Goal: Transaction & Acquisition: Subscribe to service/newsletter

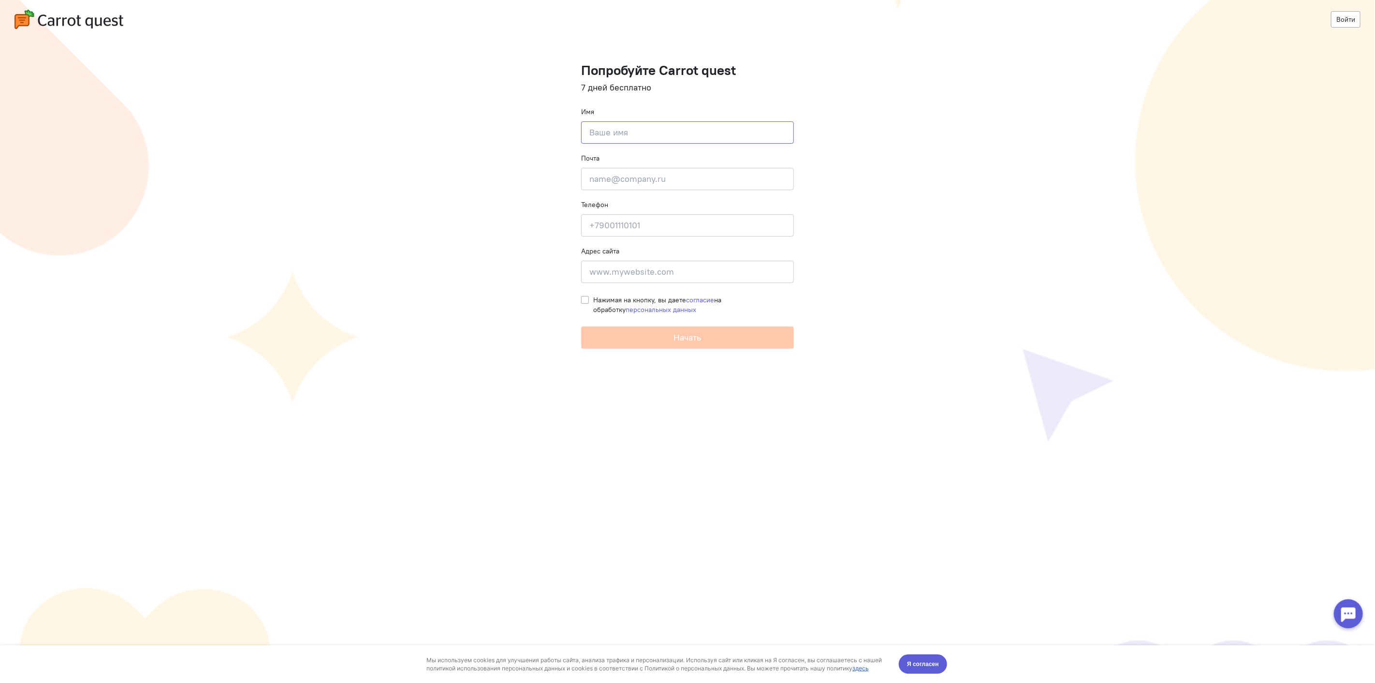
click at [656, 128] on input at bounding box center [687, 132] width 213 height 22
click at [656, 281] on input at bounding box center [687, 272] width 213 height 22
type input "р"
type input "О"
type input "[URL]"
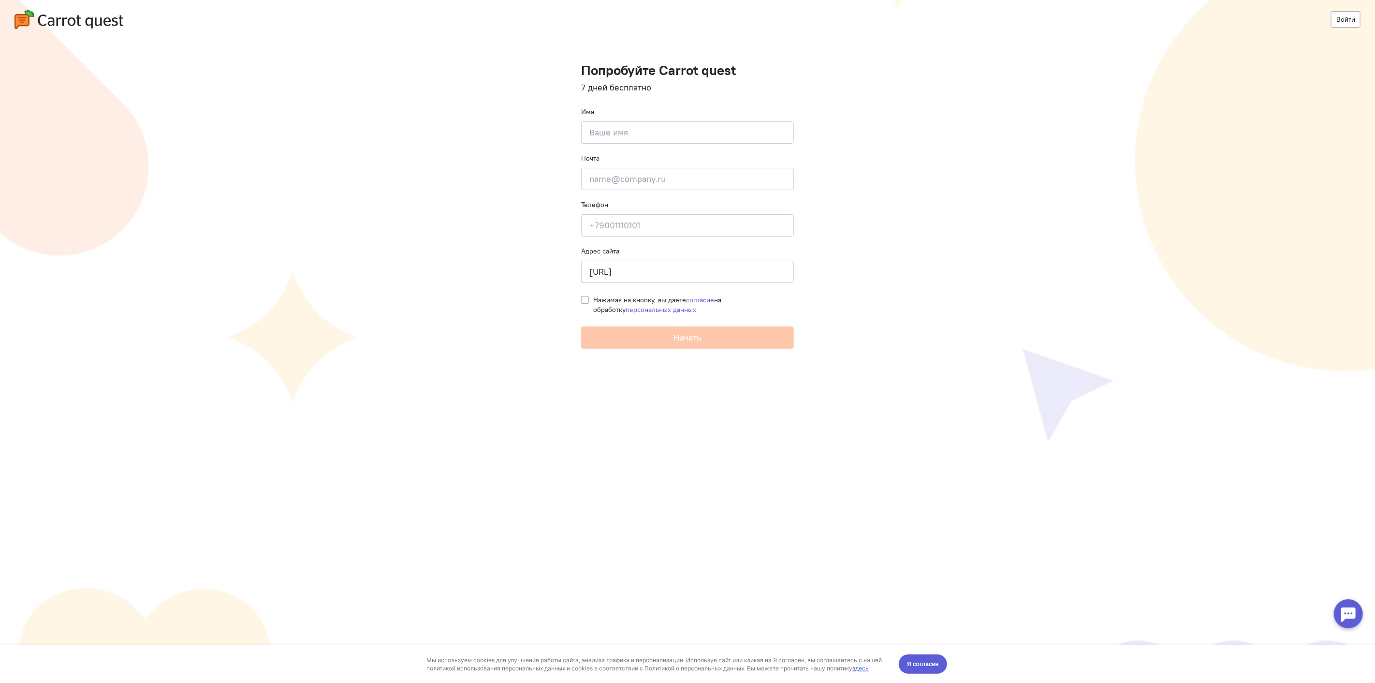
click at [674, 116] on div "Имя Введите своё имя" at bounding box center [687, 125] width 213 height 37
click at [674, 126] on input at bounding box center [687, 132] width 213 height 22
click at [625, 137] on input at bounding box center [687, 132] width 213 height 22
type input "qudata"
click at [660, 182] on input "email" at bounding box center [687, 179] width 213 height 22
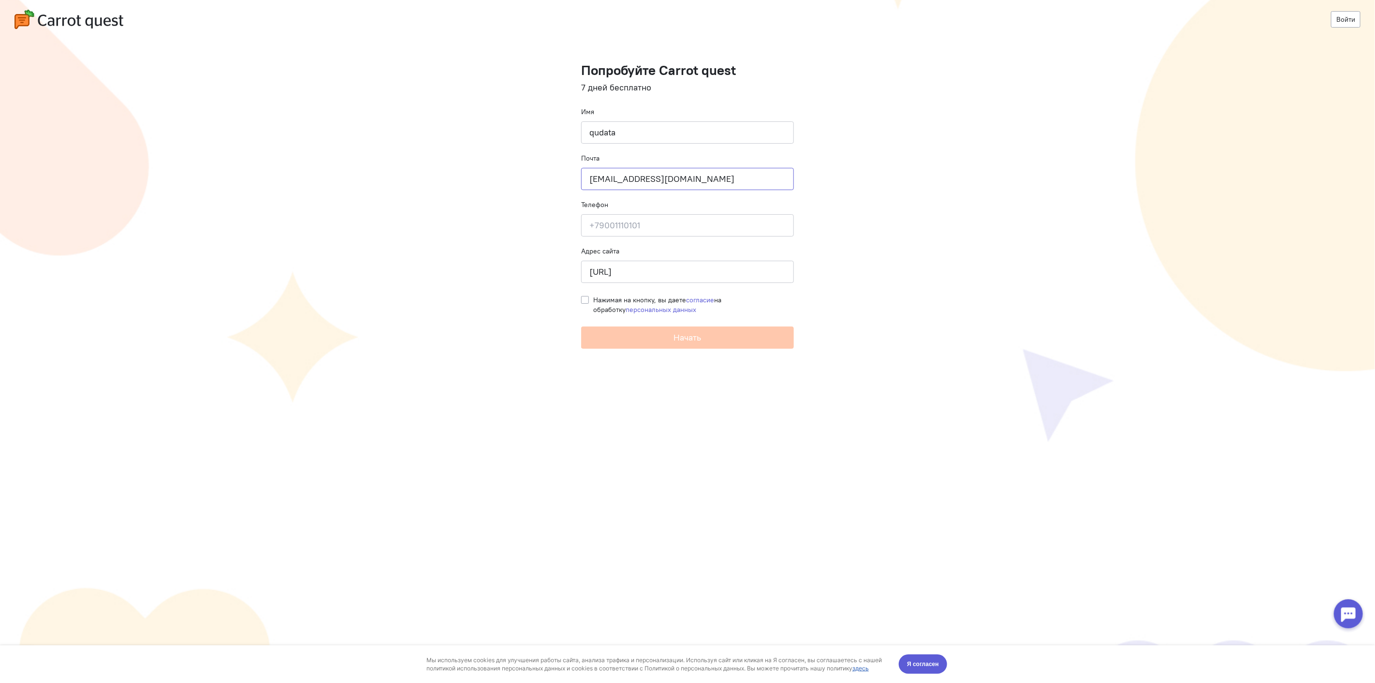
type input "[EMAIL_ADDRESS][DOMAIN_NAME]"
click at [686, 217] on input at bounding box center [687, 225] width 213 height 22
type input "9"
type input "+79872827062"
click at [657, 299] on span "Нажимая на кнопку, вы даете согласие на обработку персональных данных" at bounding box center [657, 304] width 128 height 18
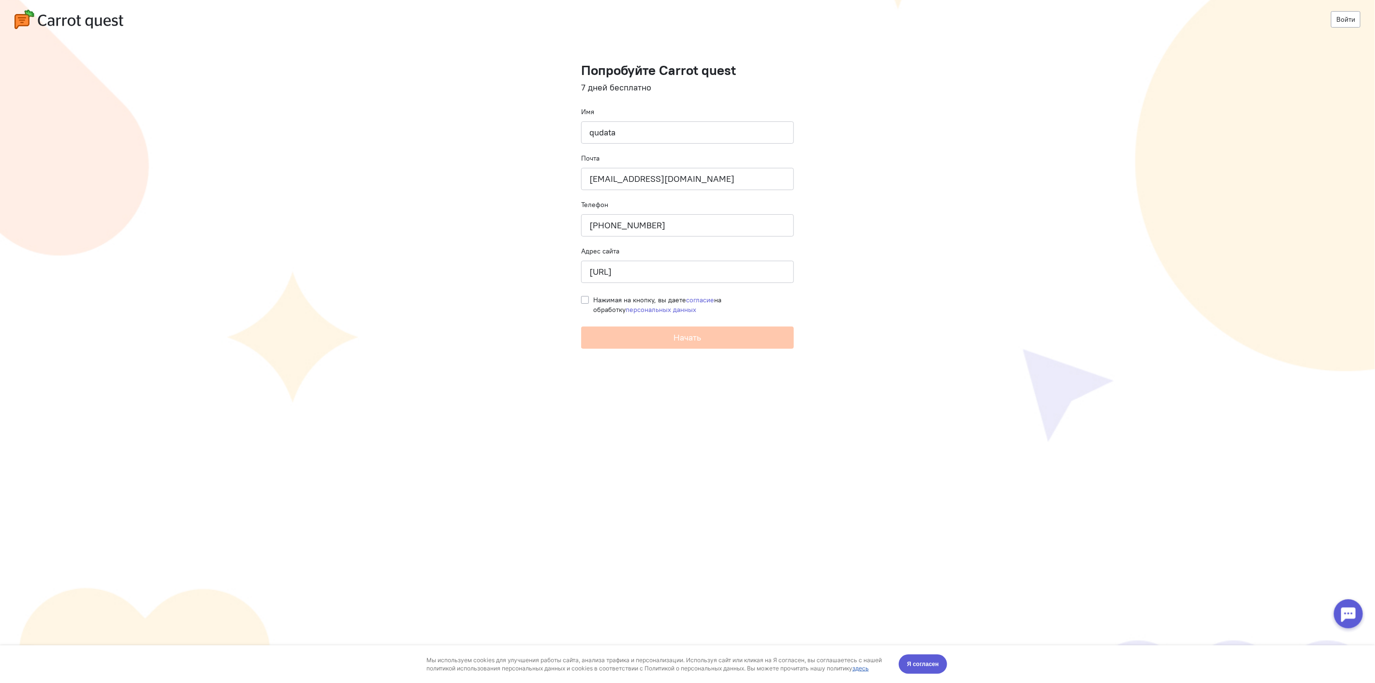
click at [589, 299] on input "Нажимая на кнопку, вы даете согласие на обработку персональных данных" at bounding box center [585, 299] width 8 height 9
checkbox input "true"
click at [692, 337] on span "Начать" at bounding box center [688, 337] width 28 height 11
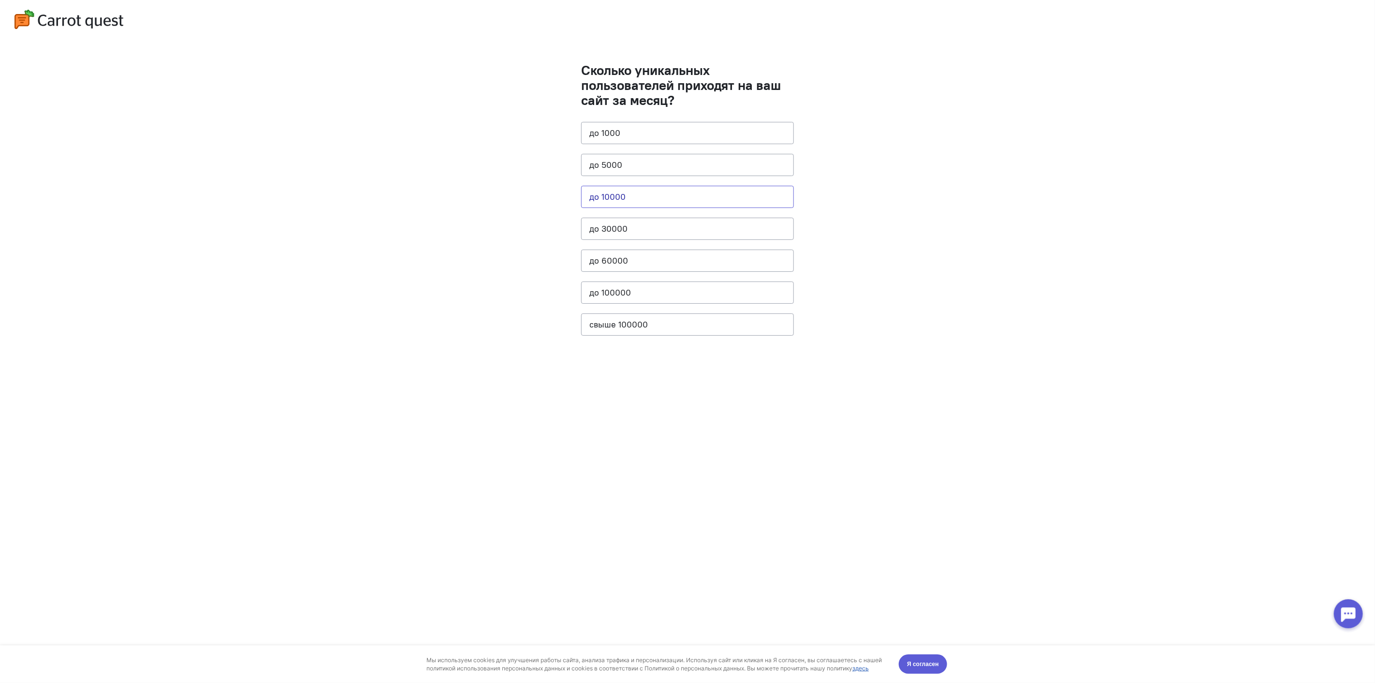
click at [651, 197] on button "до 10000" at bounding box center [687, 197] width 213 height 22
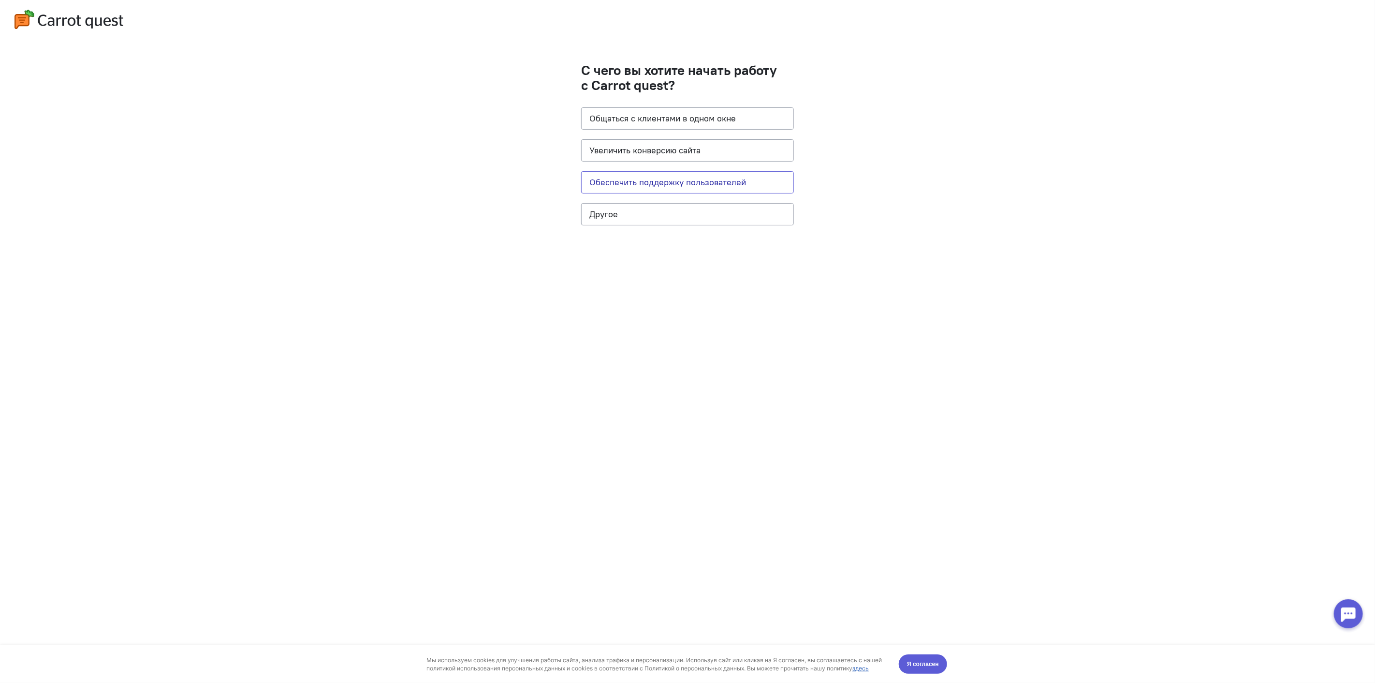
click at [737, 186] on button "Обеспечить поддержку пользователей" at bounding box center [687, 182] width 213 height 22
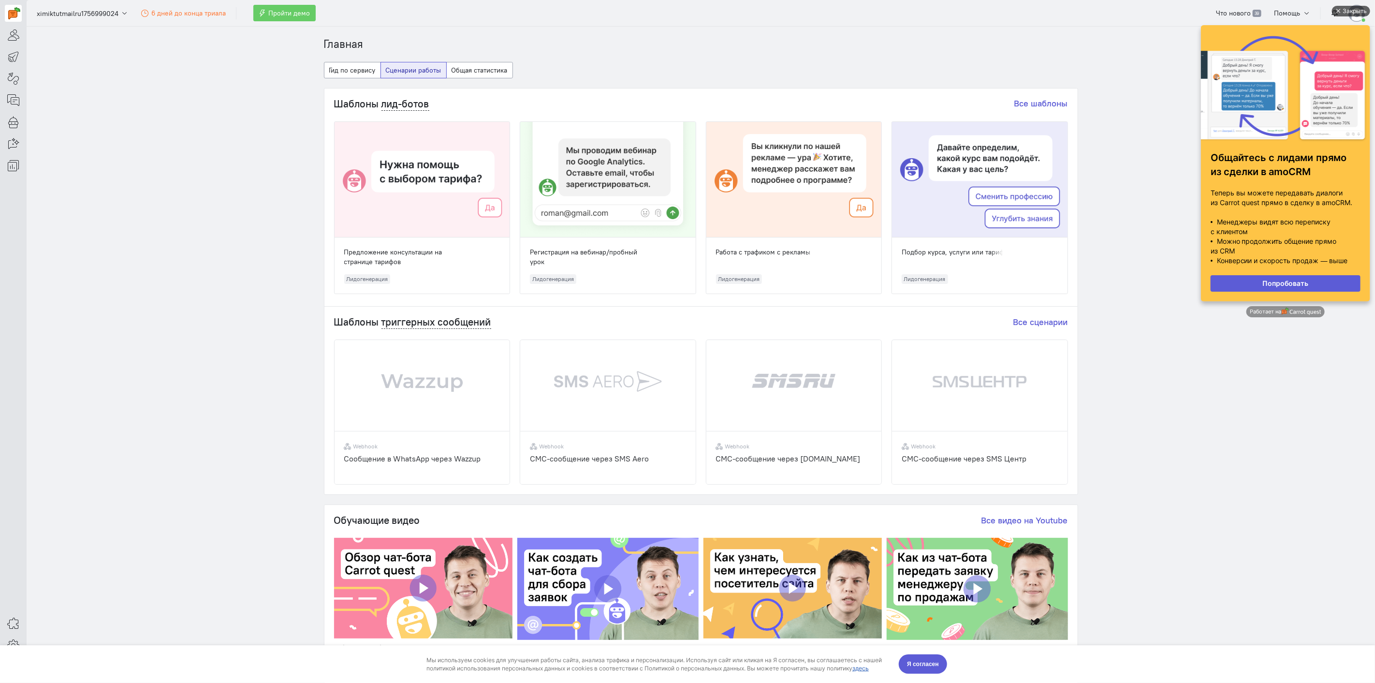
click at [1356, 10] on div "Закрыть" at bounding box center [1354, 11] width 24 height 11
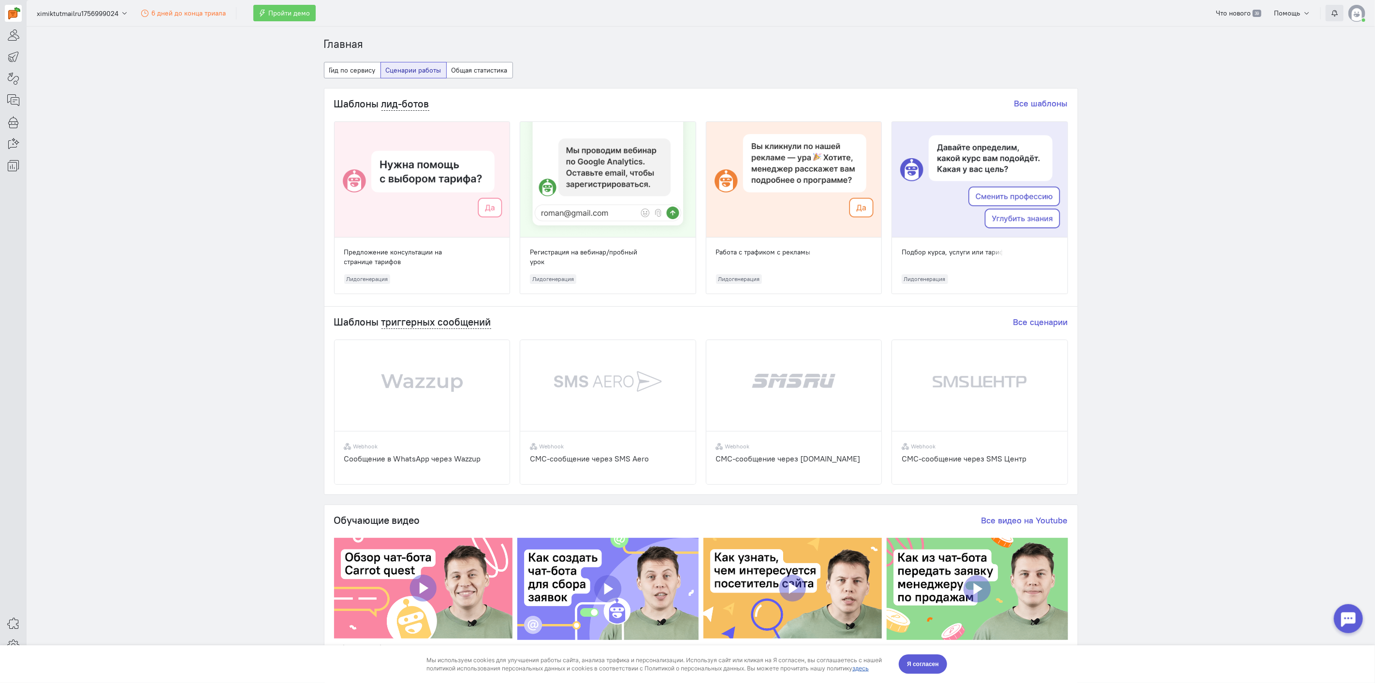
click at [1337, 11] on icon "button" at bounding box center [1334, 13] width 7 height 7
click at [1359, 11] on img at bounding box center [1357, 13] width 17 height 17
click at [1280, 202] on section "Главная Гид по сервису Сценарии работы Общая статистика Шаблоны лид-ботов Все ш…" at bounding box center [701, 355] width 1349 height 656
click at [1302, 11] on button "Помощь" at bounding box center [1292, 13] width 47 height 16
click at [1302, 12] on button "Помощь" at bounding box center [1292, 13] width 47 height 16
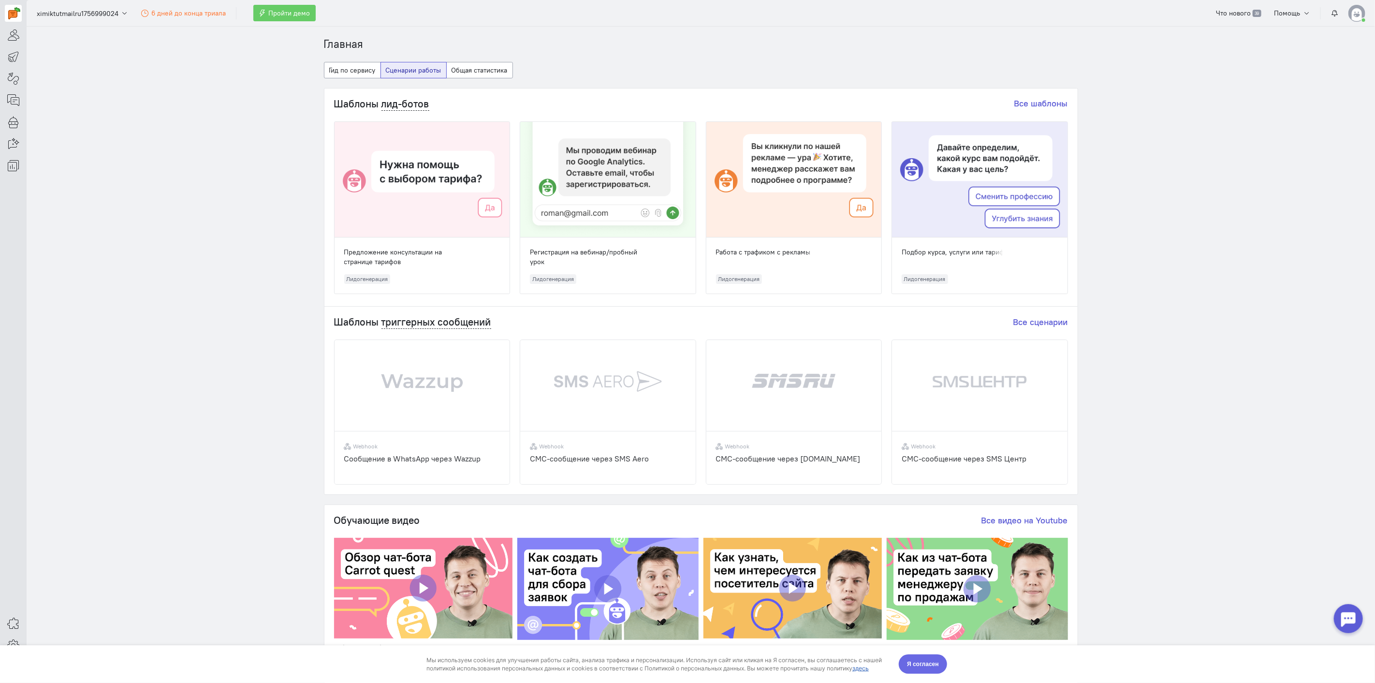
click at [923, 660] on span "Я согласен" at bounding box center [923, 664] width 32 height 10
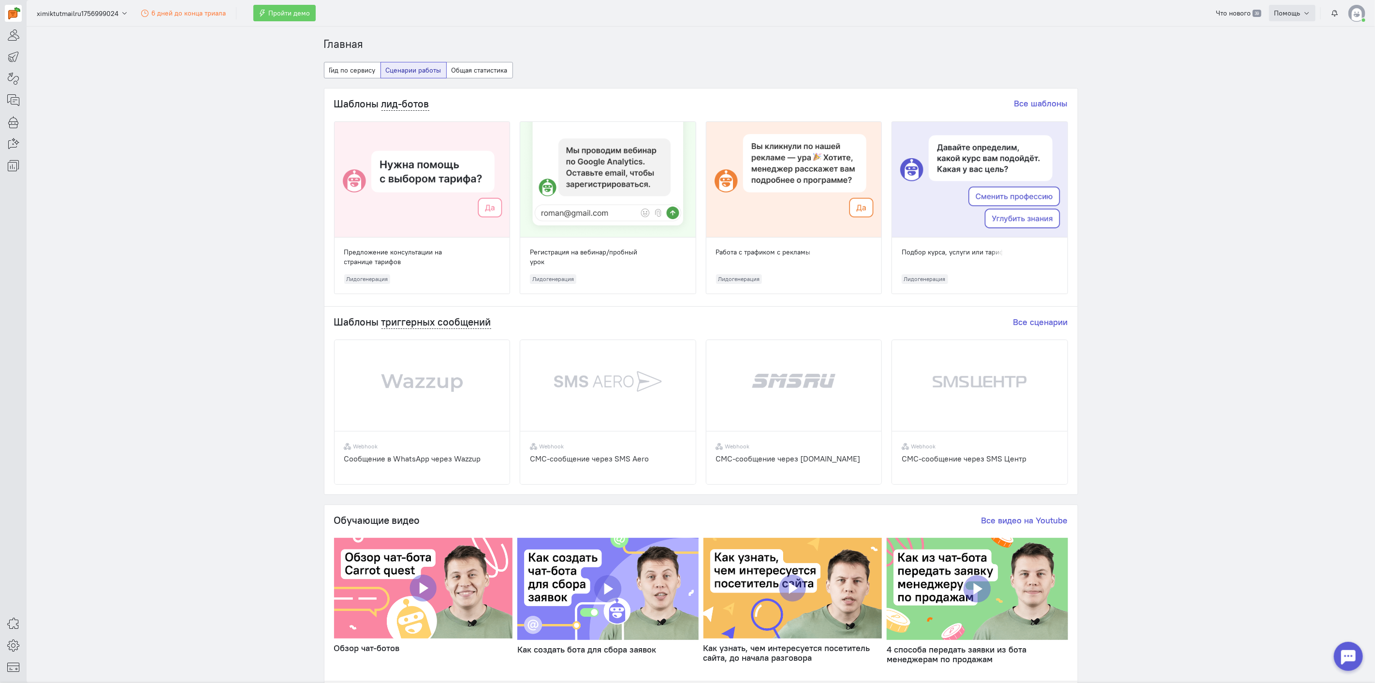
click at [1285, 12] on span "Помощь" at bounding box center [1288, 13] width 26 height 9
click at [1296, 13] on span "Помощь" at bounding box center [1288, 13] width 26 height 9
drag, startPoint x: 153, startPoint y: 13, endPoint x: 171, endPoint y: 13, distance: 18.4
click at [153, 13] on span "6 дней до конца триала" at bounding box center [188, 13] width 74 height 9
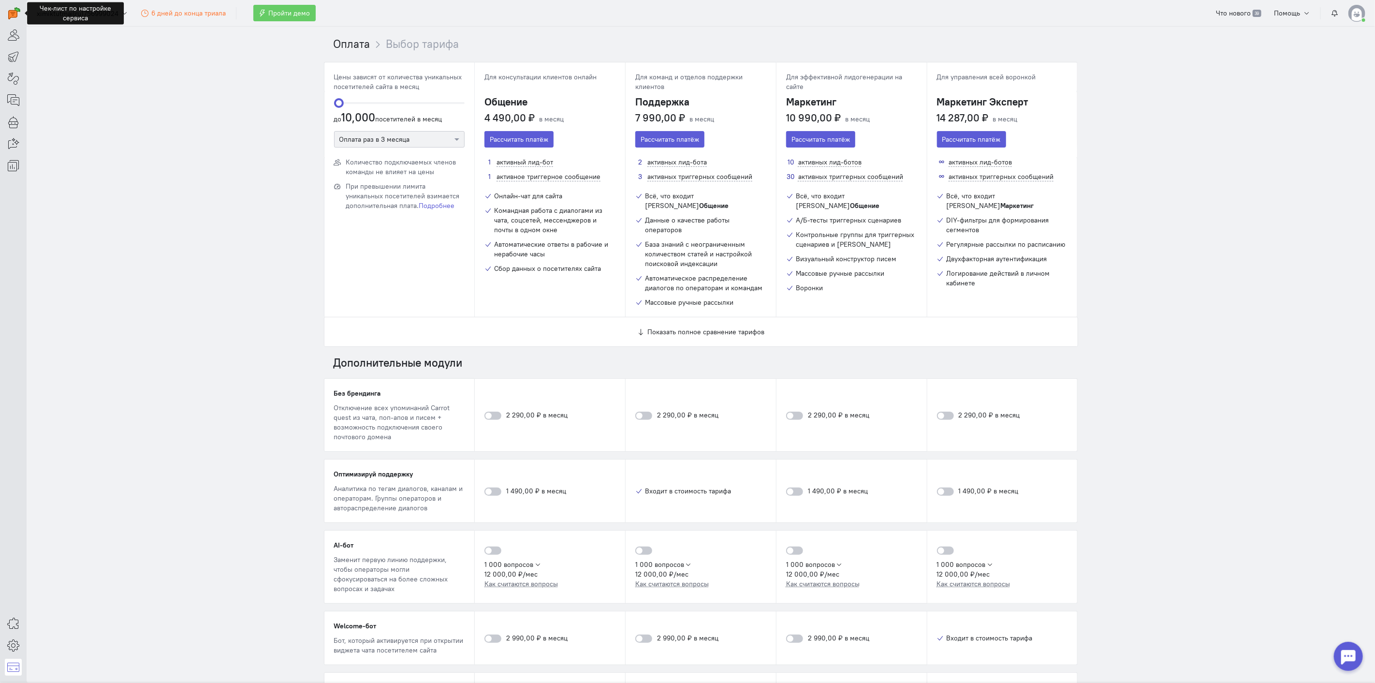
click at [1001, 201] on b "Маркетинг" at bounding box center [1017, 205] width 33 height 9
click at [1016, 201] on b "Маркетинг" at bounding box center [1017, 205] width 33 height 9
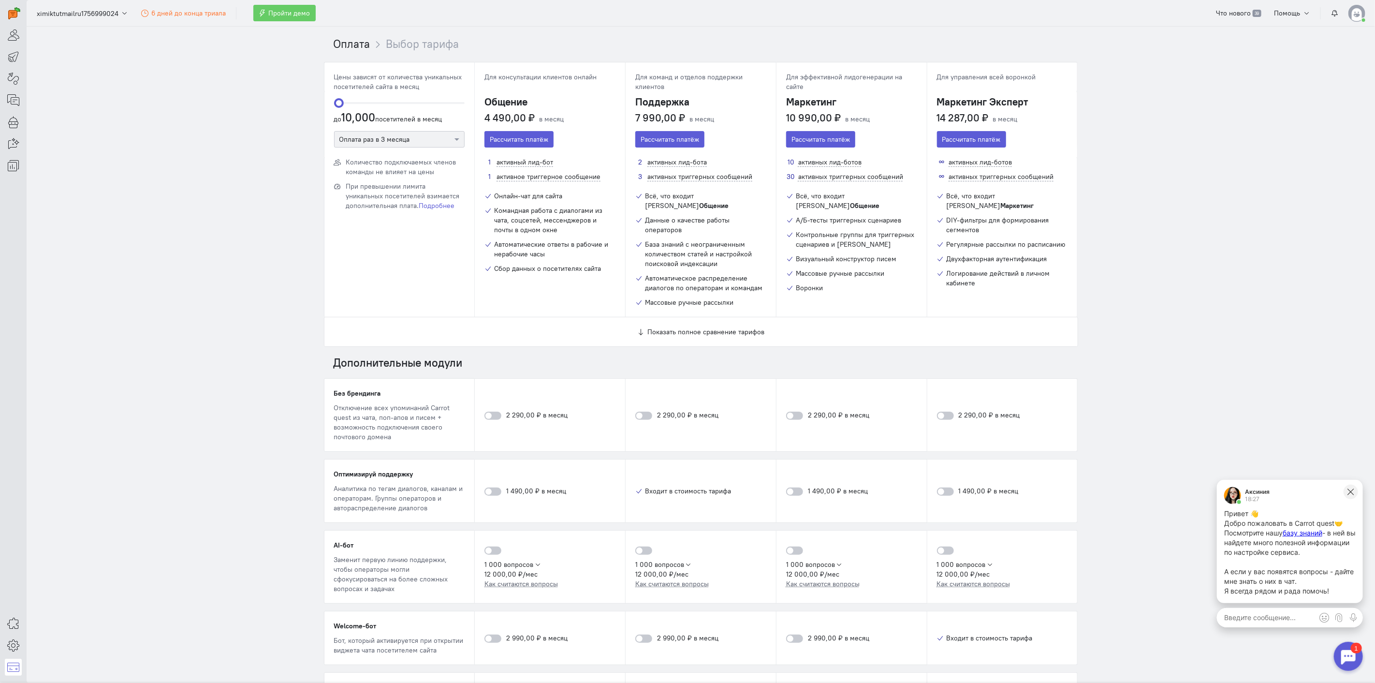
click at [1349, 491] on icon at bounding box center [1350, 491] width 9 height 9
click at [1355, 15] on img at bounding box center [1357, 13] width 17 height 17
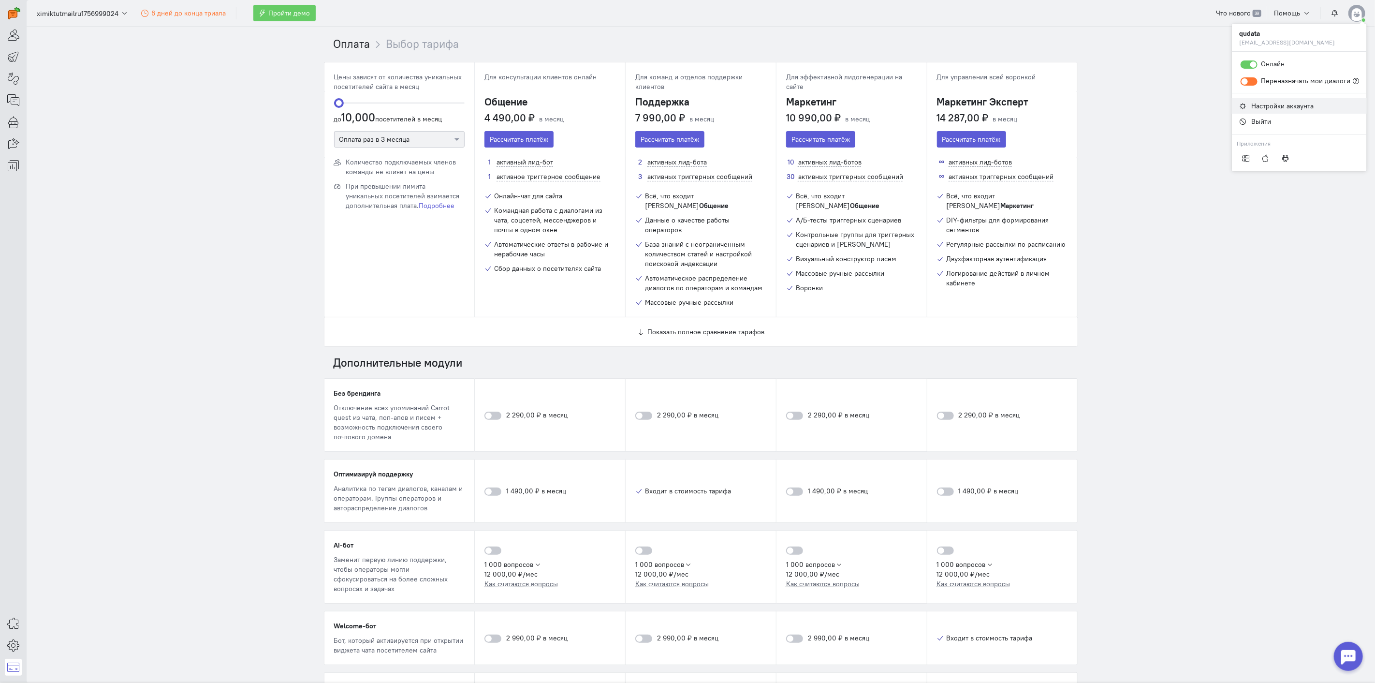
click at [1262, 109] on span "Настройки аккаунта" at bounding box center [1283, 106] width 62 height 9
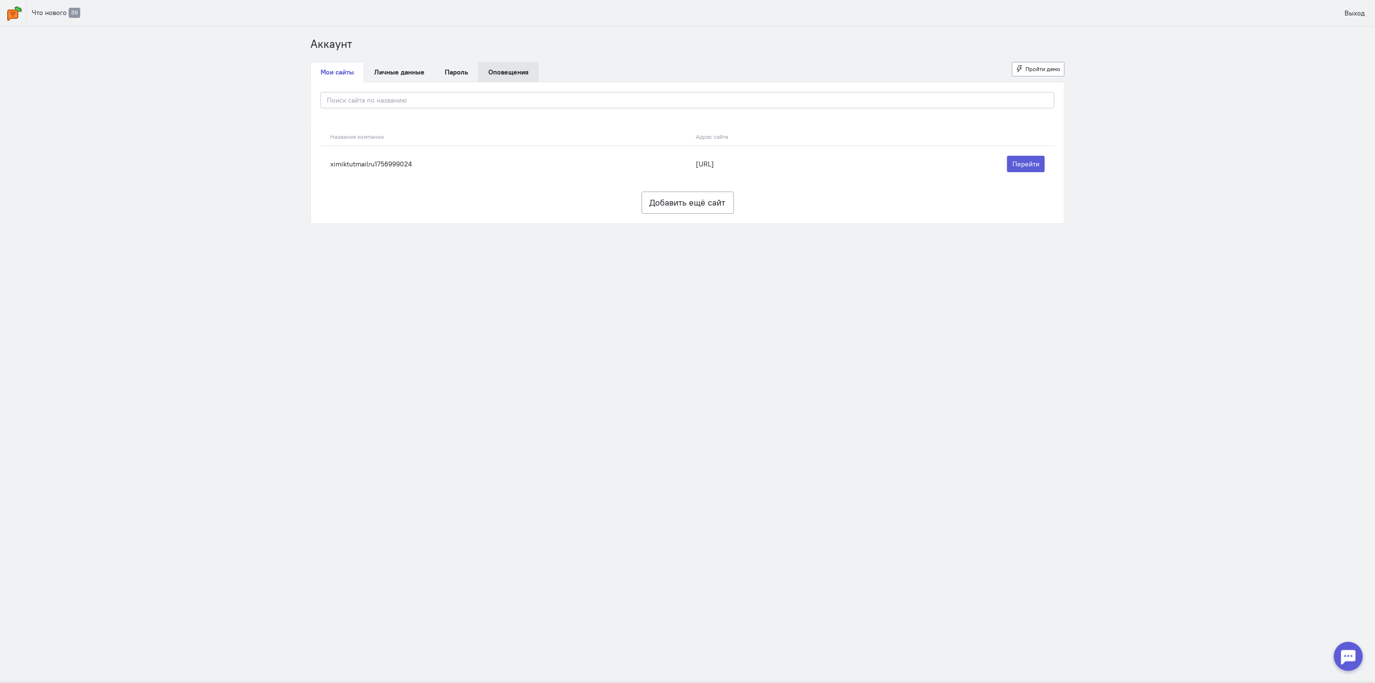
click at [503, 79] on link "Оповещения" at bounding box center [508, 72] width 60 height 20
